Goal: Task Accomplishment & Management: Manage account settings

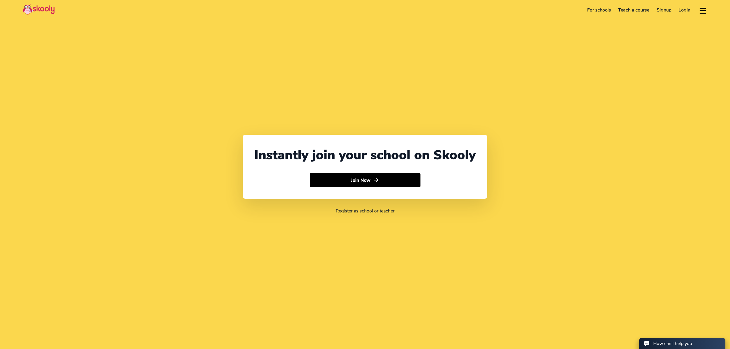
select select "971"
select select "[GEOGRAPHIC_DATA]"
select select "[GEOGRAPHIC_DATA]/[GEOGRAPHIC_DATA]"
click at [688, 13] on link "Login" at bounding box center [684, 9] width 19 height 9
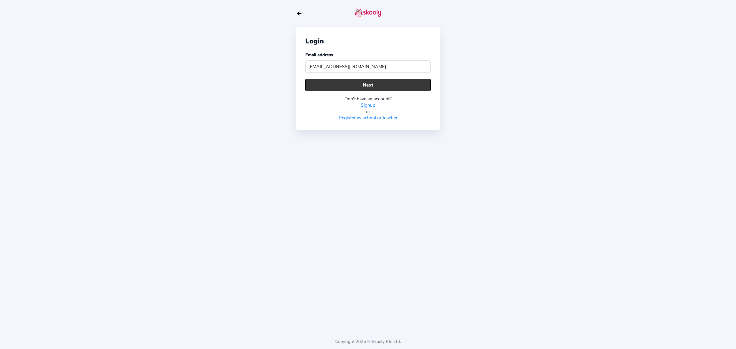
click at [336, 81] on button "Next" at bounding box center [367, 85] width 125 height 12
click at [363, 67] on input "[EMAIL_ADDRESS][DOMAIN_NAME]" at bounding box center [367, 66] width 125 height 12
click at [371, 63] on input "[EMAIL_ADDRESS][DOMAIN_NAME]" at bounding box center [367, 66] width 125 height 12
type input "[EMAIL_ADDRESS][DOMAIN_NAME]"
click at [386, 85] on button "Next" at bounding box center [367, 85] width 125 height 12
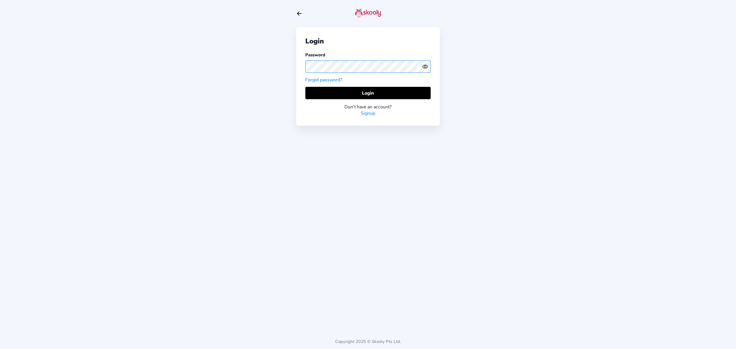
click at [296, 66] on div "Login Password Forgot password? Login Don't have an account? Signup" at bounding box center [368, 76] width 144 height 98
click at [423, 69] on icon "Eye" at bounding box center [425, 67] width 6 height 6
click at [320, 88] on button "Login" at bounding box center [367, 93] width 125 height 12
